Goal: Entertainment & Leisure: Consume media (video, audio)

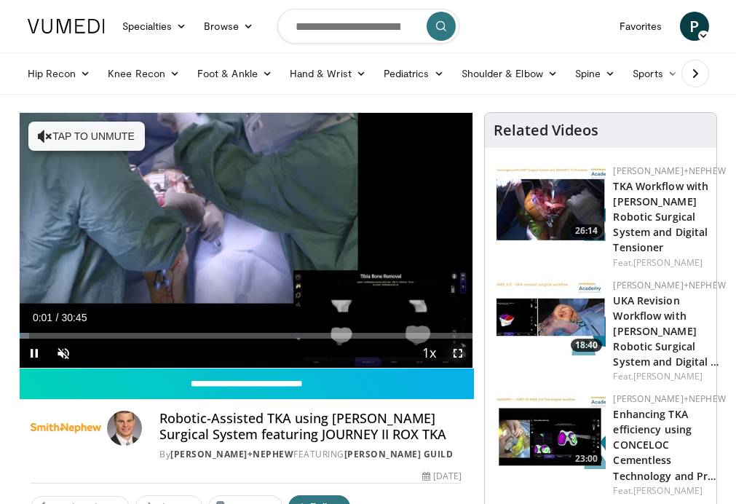
click at [458, 353] on span "Video Player" at bounding box center [458, 353] width 29 height 29
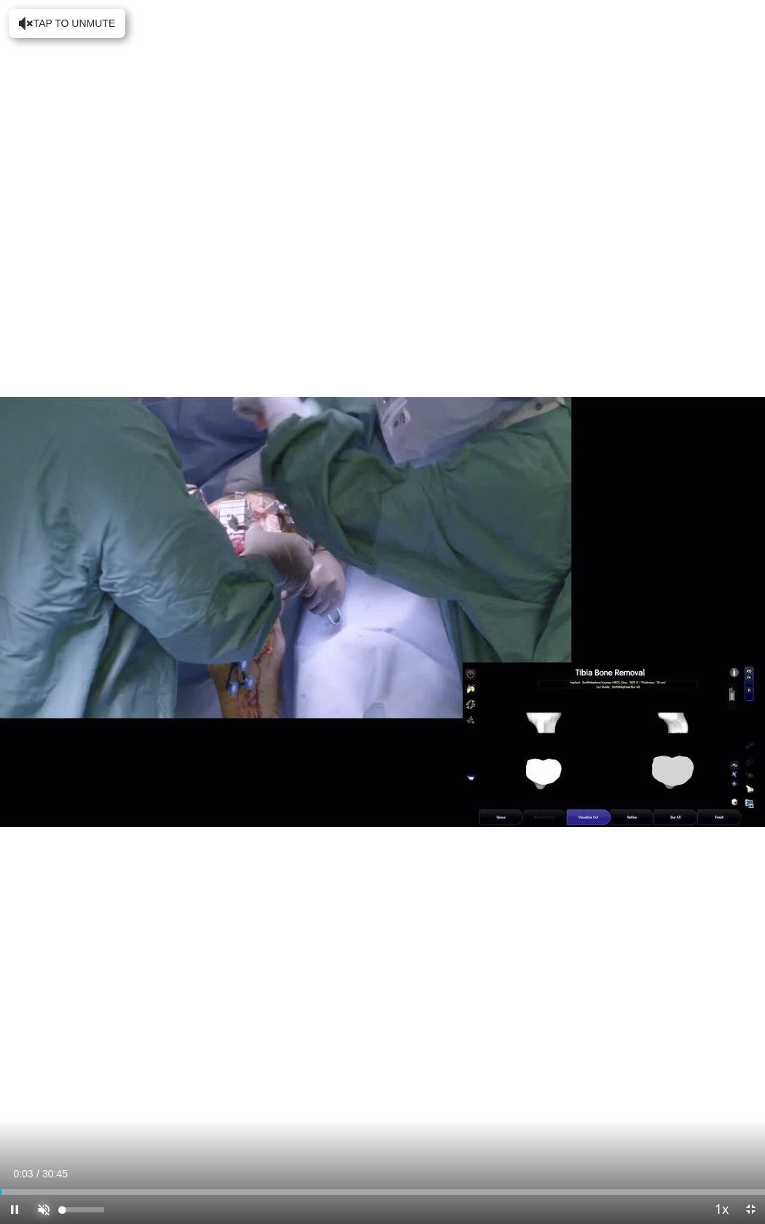
click at [52, 503] on span "Video Player" at bounding box center [43, 1208] width 29 height 29
drag, startPoint x: 63, startPoint y: 1205, endPoint x: 98, endPoint y: 1205, distance: 35.0
click at [98, 503] on div "68%" at bounding box center [83, 1208] width 51 height 29
click at [77, 503] on div "33%" at bounding box center [83, 1209] width 42 height 5
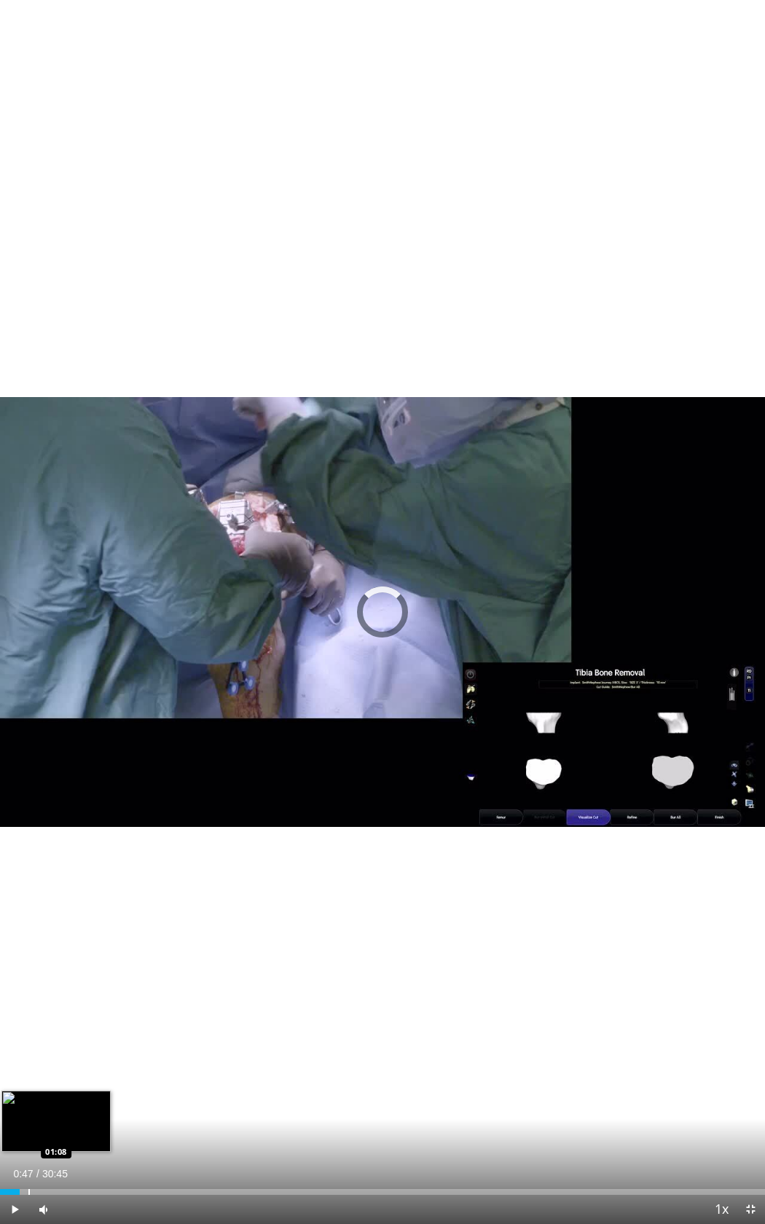
drag, startPoint x: 11, startPoint y: 1189, endPoint x: 28, endPoint y: 1189, distance: 17.5
click at [28, 503] on div "Progress Bar" at bounding box center [28, 1192] width 1 height 6
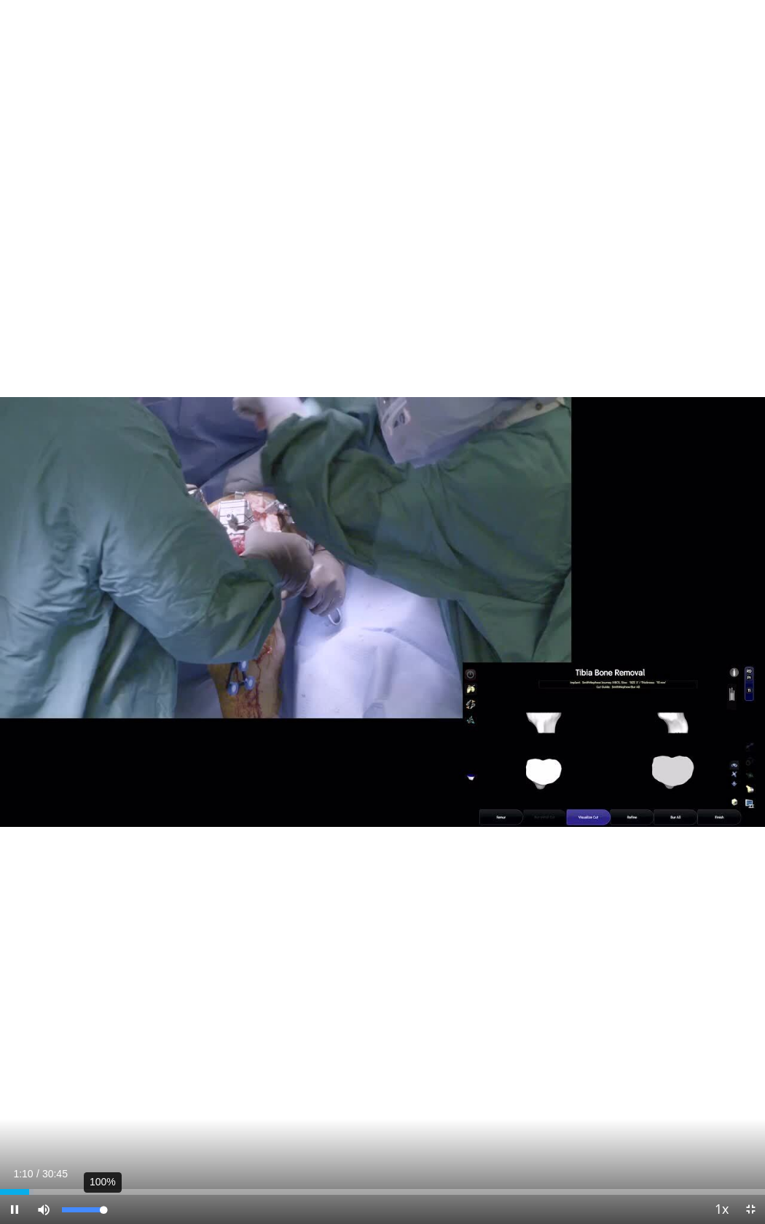
drag, startPoint x: 85, startPoint y: 1212, endPoint x: 104, endPoint y: 1211, distance: 19.0
click at [104, 503] on div "100%" at bounding box center [83, 1208] width 51 height 29
click at [82, 503] on div "Loaded : 13.44% 03:02 03:16" at bounding box center [382, 1188] width 765 height 14
click at [87, 503] on div "Loaded : 14.09% 03:19 03:30" at bounding box center [382, 1188] width 765 height 14
click at [100, 503] on div "Progress Bar" at bounding box center [100, 1192] width 1 height 6
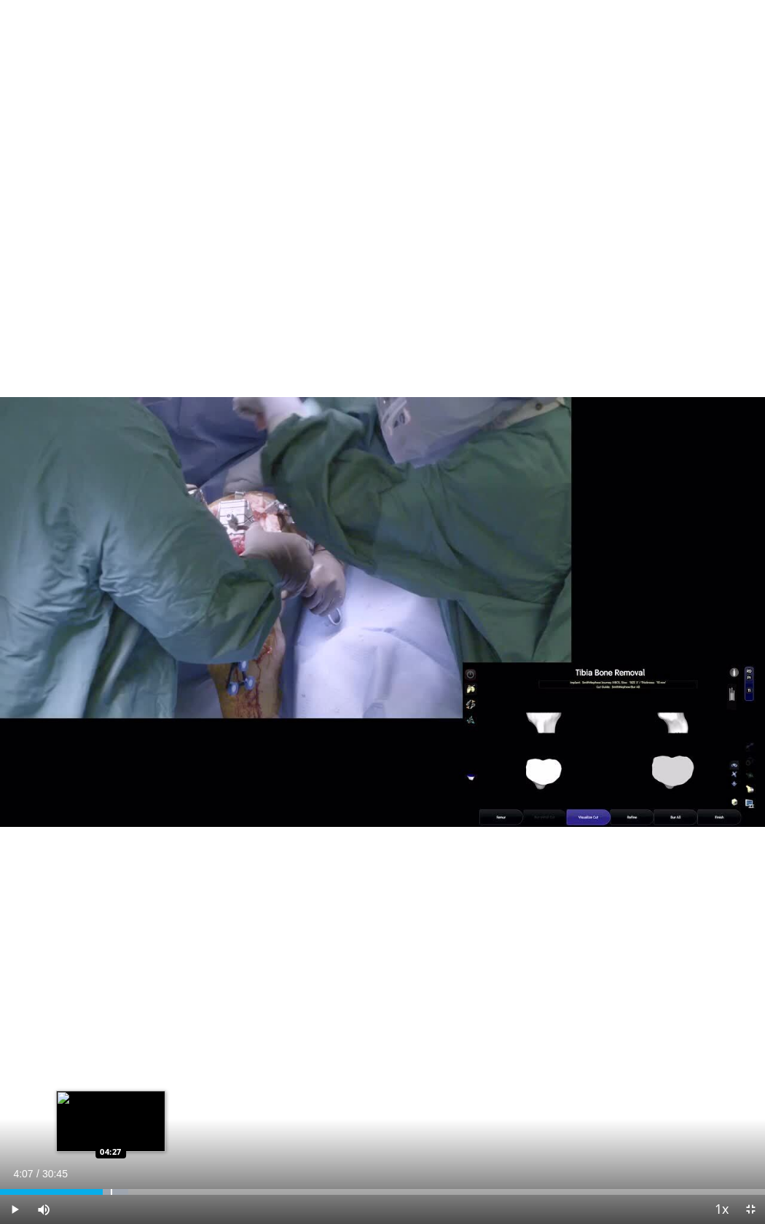
click at [111, 503] on div "Progress Bar" at bounding box center [111, 1192] width 1 height 6
click at [123, 503] on div "Loaded : 18.28% 04:35 04:51" at bounding box center [382, 1188] width 765 height 14
click at [164, 503] on div "Progress Bar" at bounding box center [164, 1192] width 1 height 6
click at [141, 503] on div "Progress Bar" at bounding box center [141, 1192] width 1 height 6
click at [155, 503] on div "Loaded : 22.58% 06:14 06:14" at bounding box center [382, 1188] width 765 height 14
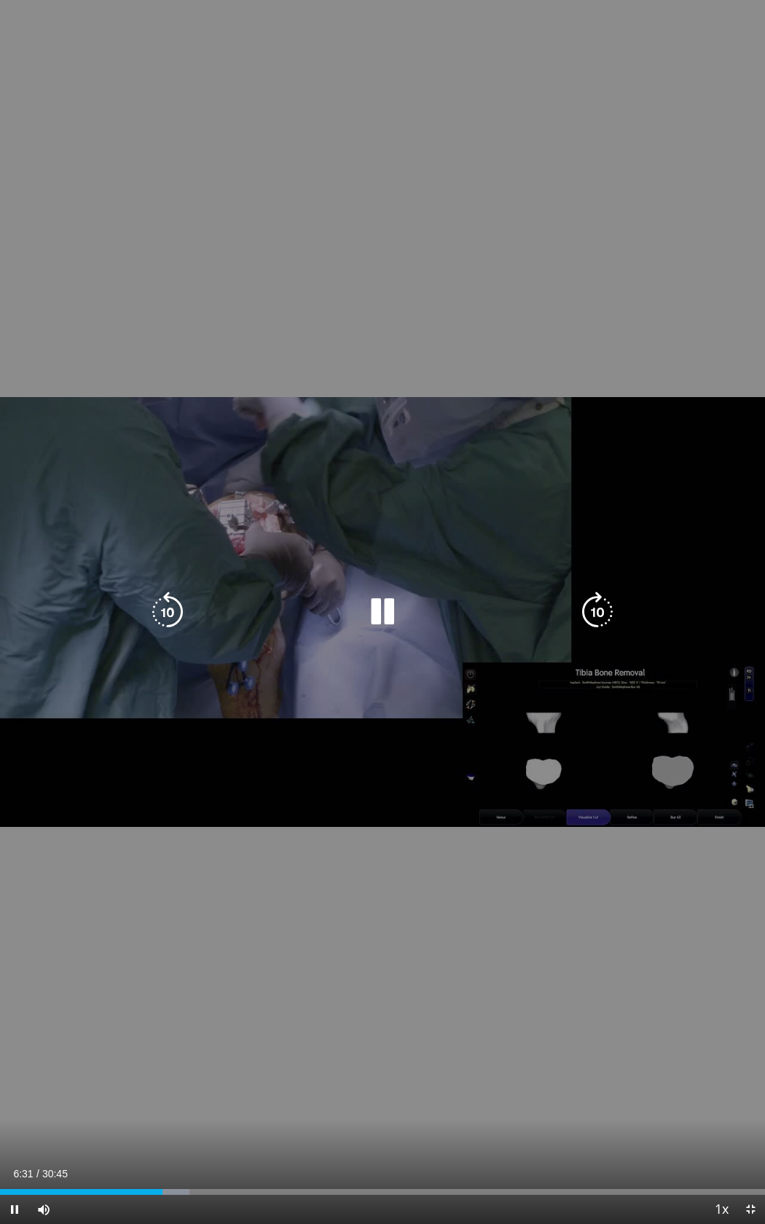
click at [359, 503] on div "Video Player" at bounding box center [382, 611] width 459 height 29
click at [372, 503] on icon "Video Player" at bounding box center [382, 611] width 41 height 41
click at [389, 503] on icon "Video Player" at bounding box center [382, 611] width 41 height 41
click at [383, 503] on icon "Video Player" at bounding box center [382, 611] width 41 height 41
click at [377, 503] on icon "Video Player" at bounding box center [382, 611] width 41 height 41
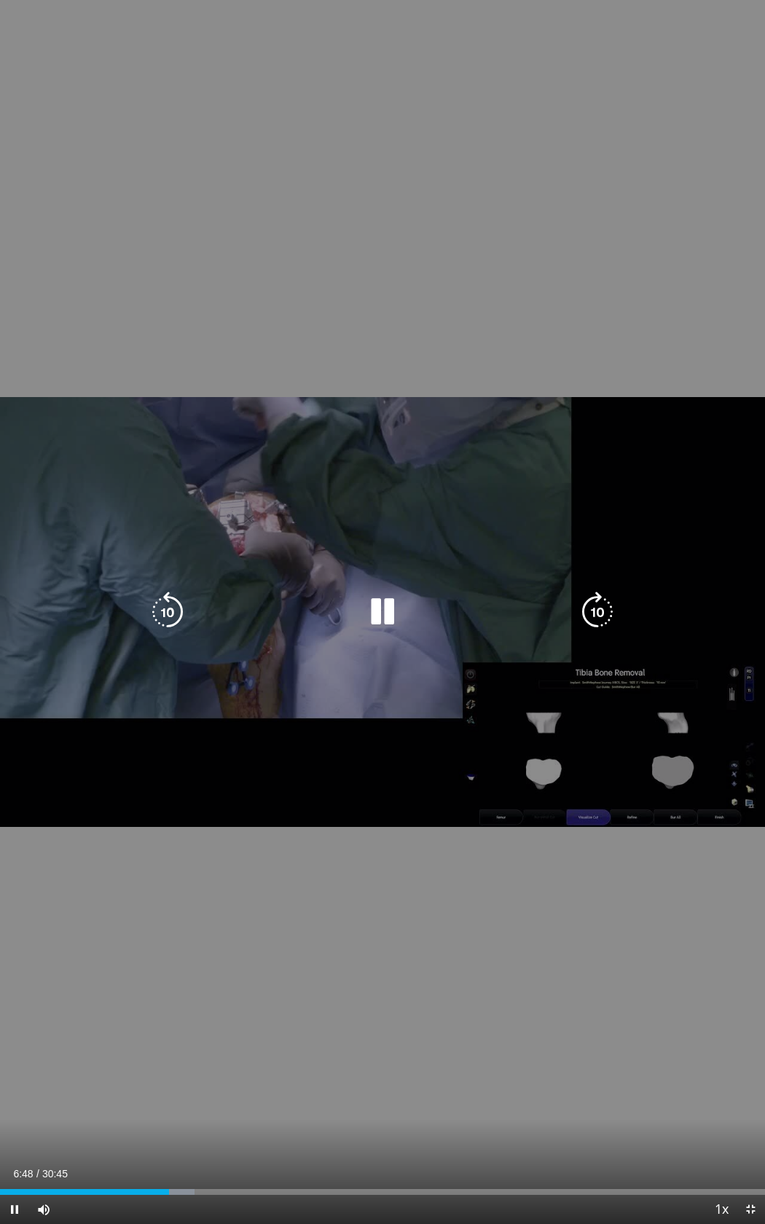
click at [371, 503] on icon "Video Player" at bounding box center [382, 611] width 41 height 41
click at [373, 503] on icon "Video Player" at bounding box center [382, 611] width 41 height 41
click at [379, 503] on icon "Video Player" at bounding box center [382, 611] width 41 height 41
click at [385, 503] on icon "Video Player" at bounding box center [382, 611] width 41 height 41
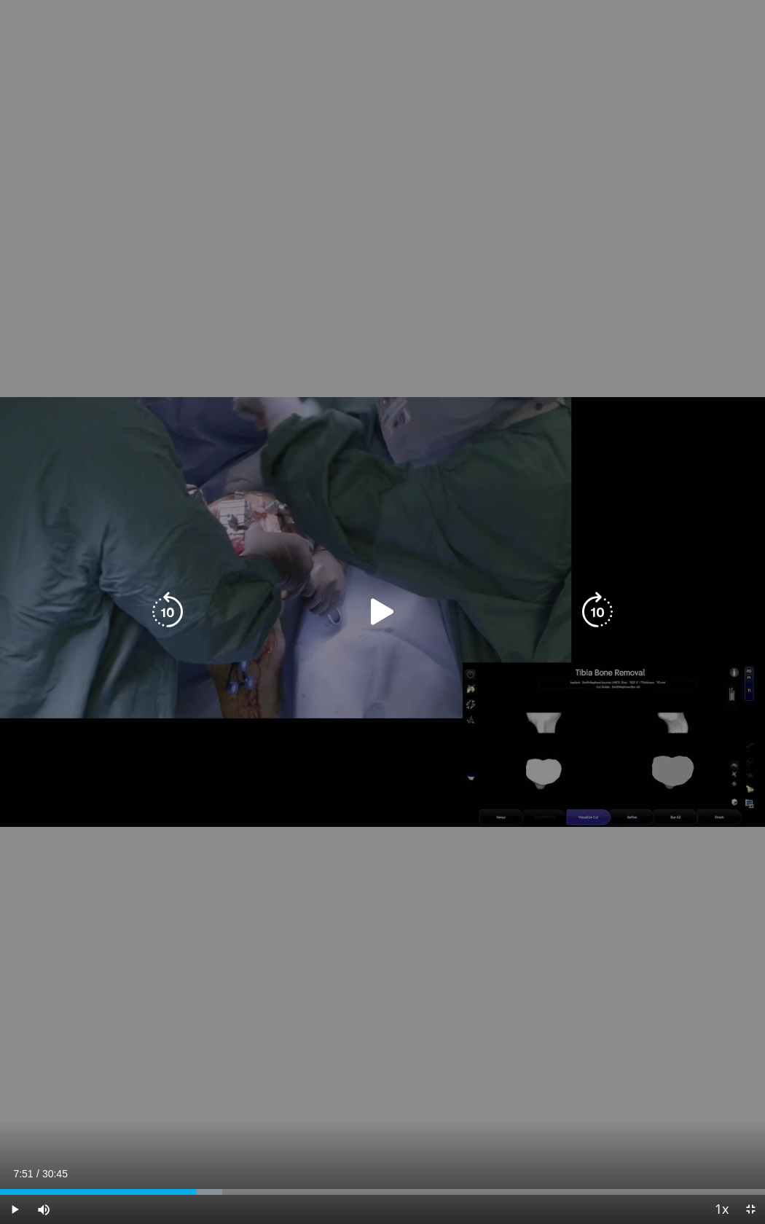
click at [395, 503] on icon "Video Player" at bounding box center [382, 611] width 41 height 41
click at [387, 503] on icon "Video Player" at bounding box center [382, 611] width 41 height 41
click at [377, 503] on icon "Video Player" at bounding box center [382, 611] width 41 height 41
click at [385, 503] on icon "Video Player" at bounding box center [382, 611] width 41 height 41
click at [369, 503] on icon "Video Player" at bounding box center [382, 611] width 41 height 41
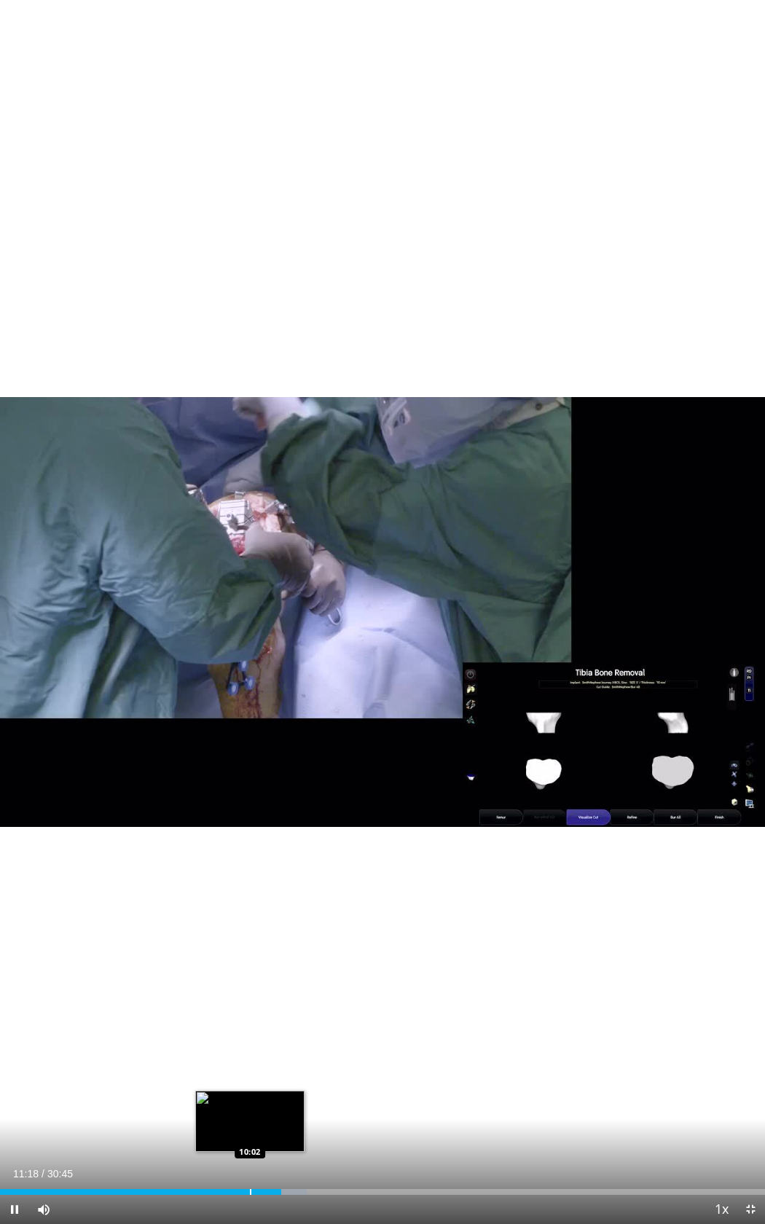
click at [250, 503] on div "Loaded : 40.11% 11:18 10:02" at bounding box center [382, 1188] width 765 height 14
click at [247, 503] on div "Loaded : 36.31% 10:09 09:55" at bounding box center [382, 1188] width 765 height 14
click at [256, 503] on div "Loaded : 36.31% 10:05 10:16" at bounding box center [382, 1188] width 765 height 14
click at [275, 503] on div "Loaded : 36.56% 11:02 11:02" at bounding box center [382, 1188] width 765 height 14
click at [289, 503] on div "Loaded : 39.25% 11:03 11:37" at bounding box center [382, 1188] width 765 height 14
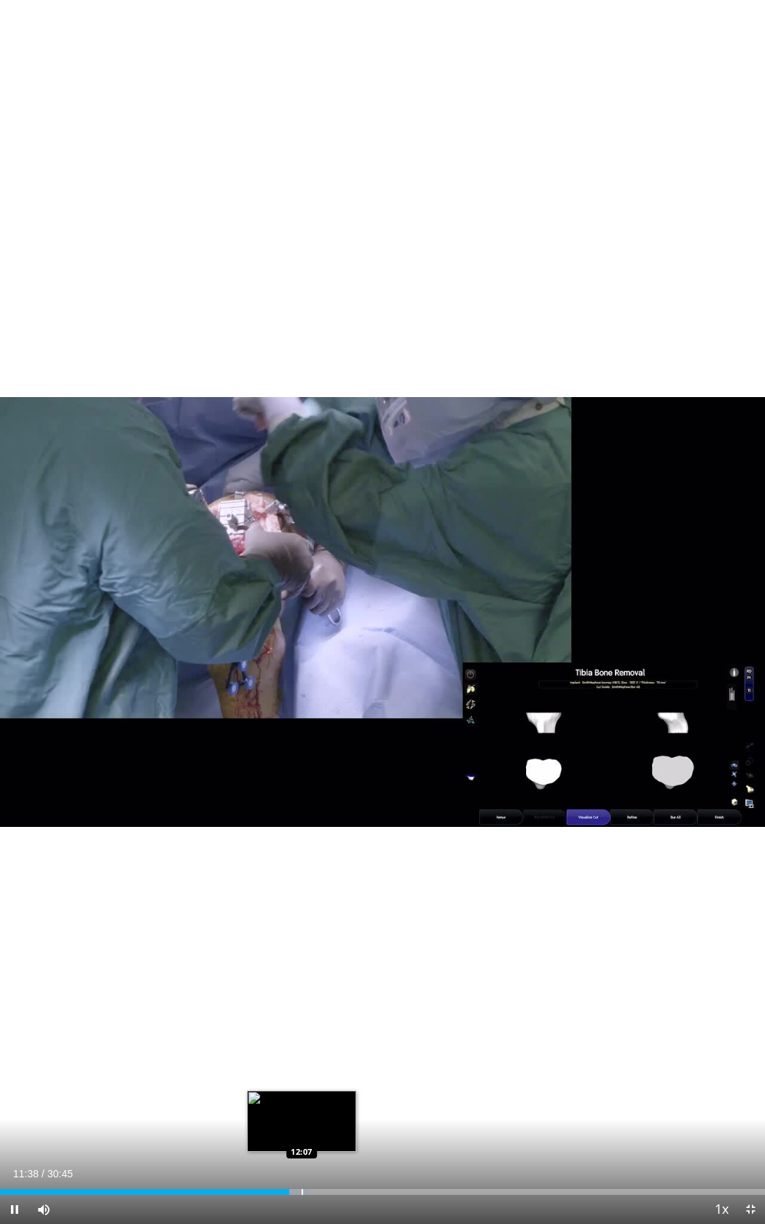
click at [302, 503] on div "Progress Bar" at bounding box center [302, 1192] width 1 height 6
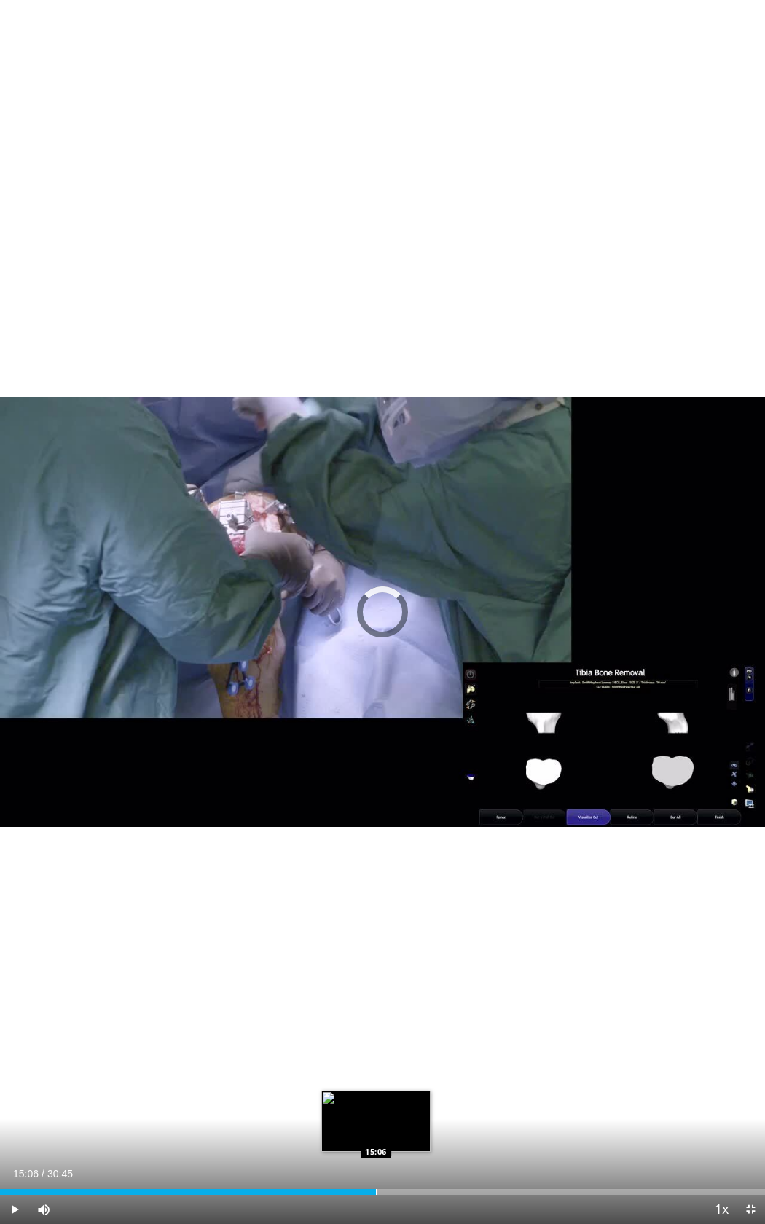
click at [376, 503] on div "Progress Bar" at bounding box center [376, 1192] width 1 height 6
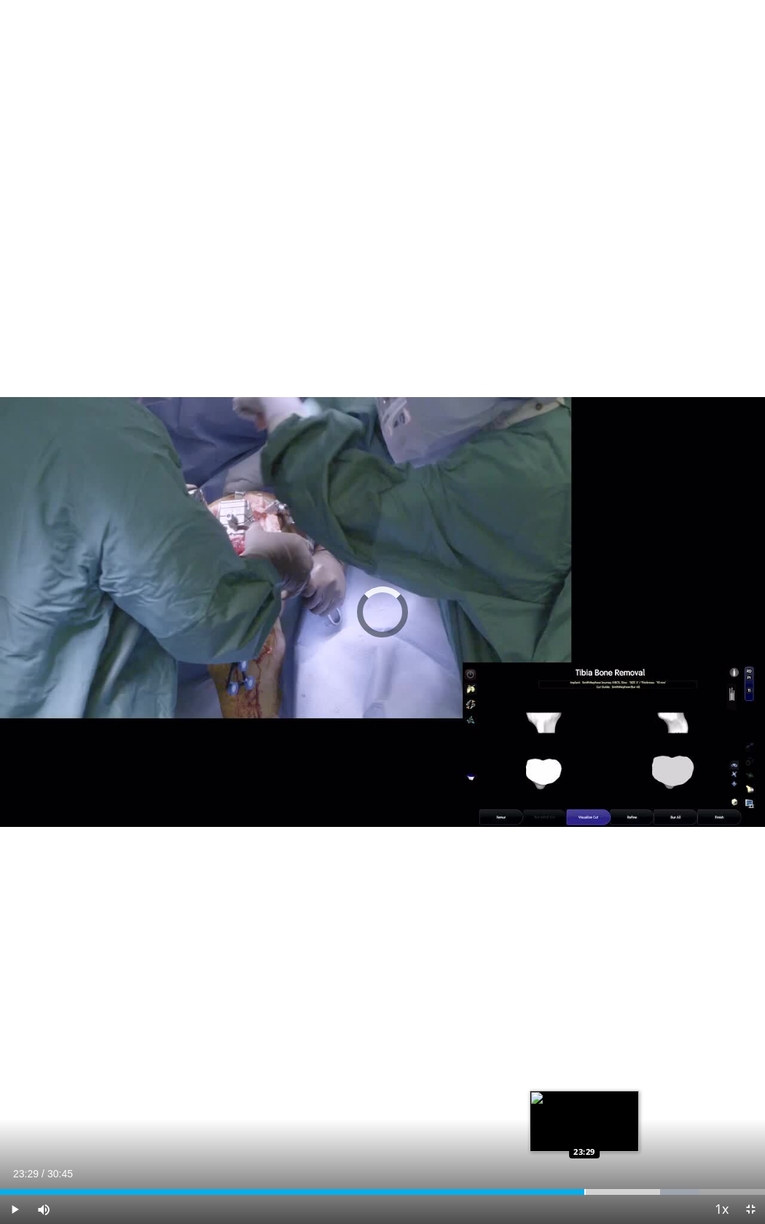
click at [584, 503] on div "Progress Bar" at bounding box center [584, 1192] width 1 height 6
click at [613, 503] on div "Loaded : 87.80% 25:58 25:09" at bounding box center [382, 1192] width 765 height 6
click at [581, 503] on video-js "**********" at bounding box center [382, 612] width 765 height 1224
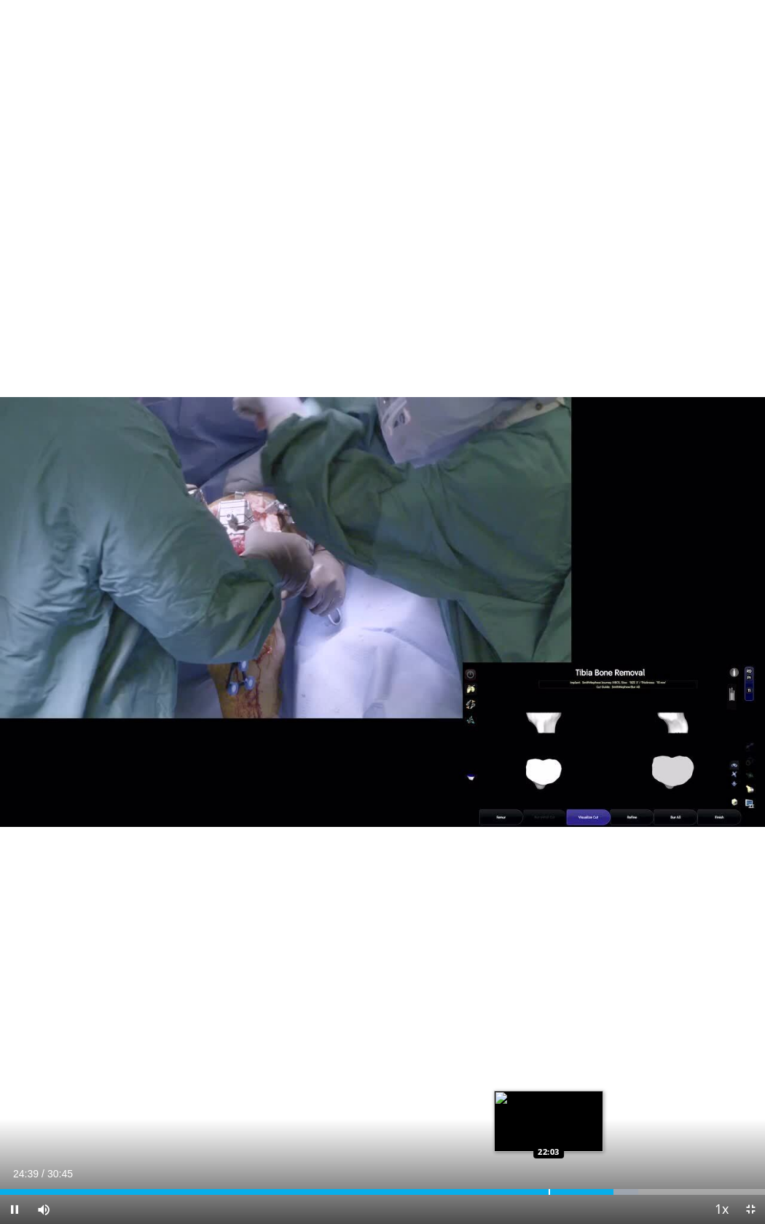
click at [543, 503] on div "Loaded : 83.47% 24:40 22:03" at bounding box center [382, 1188] width 765 height 14
click at [532, 503] on div "Progress Bar" at bounding box center [532, 1192] width 1 height 6
click at [550, 503] on div "Loaded : 73.12% 21:25 22:06" at bounding box center [382, 1188] width 765 height 14
click at [569, 503] on div "Loaded : 75.81% 22:10 23:02" at bounding box center [382, 1188] width 765 height 14
click at [585, 503] on div "Loaded : 75.81% 22:52 23:31" at bounding box center [382, 1188] width 765 height 14
